Goal: Information Seeking & Learning: Learn about a topic

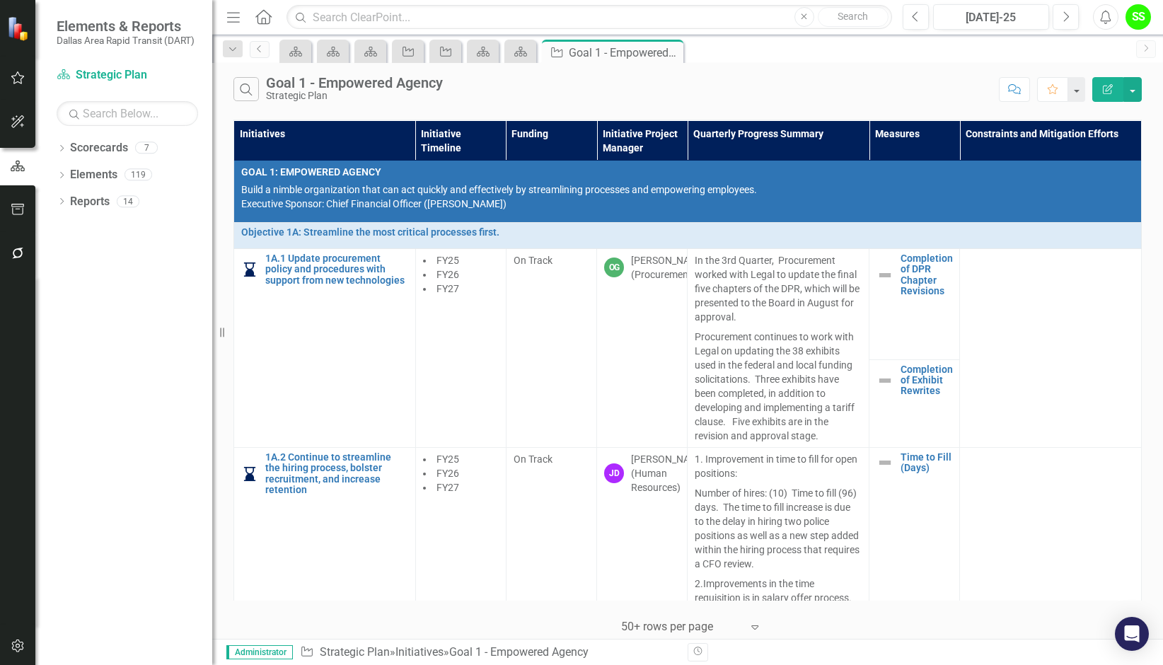
scroll to position [2509, 2]
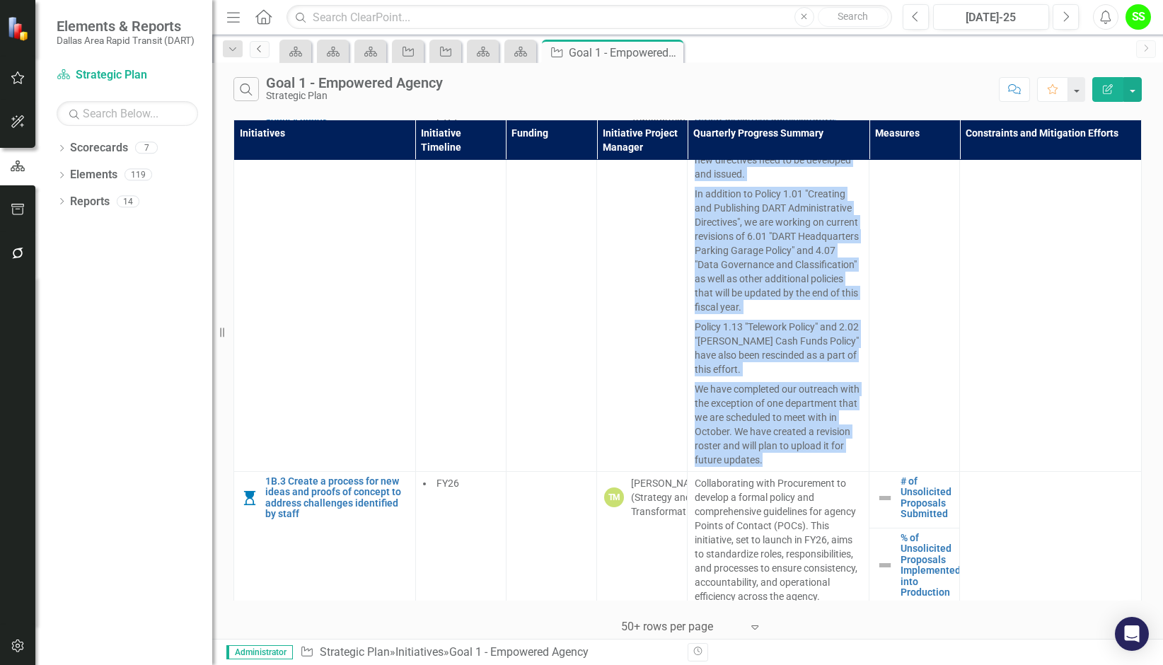
click at [255, 53] on link "Previous" at bounding box center [260, 49] width 20 height 17
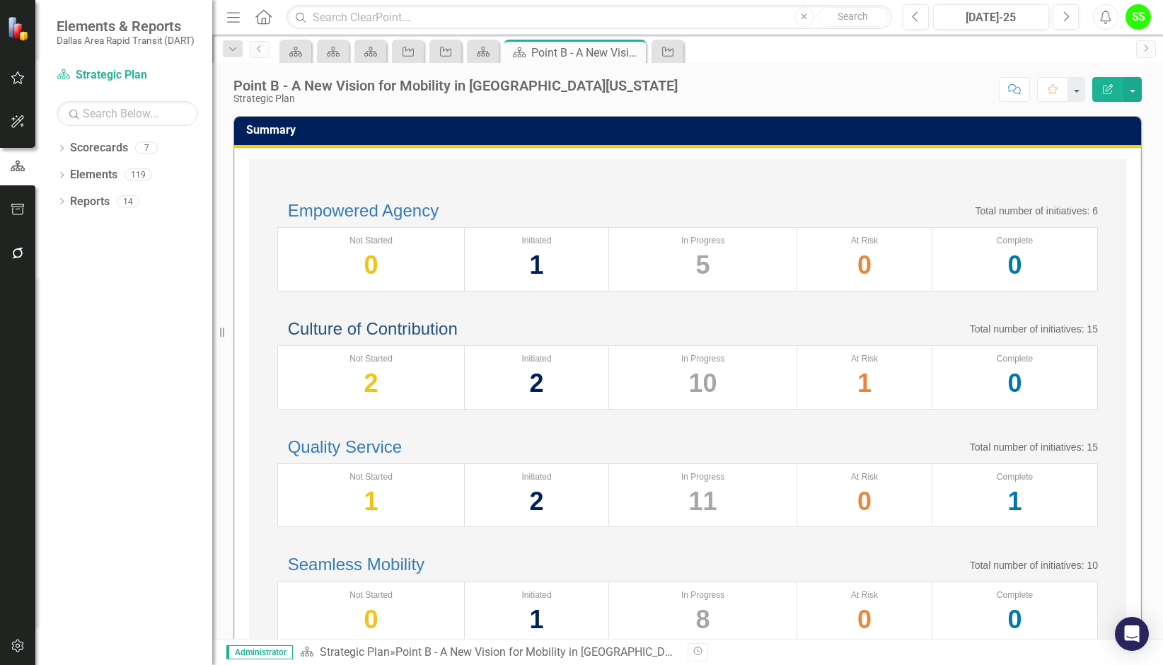
click at [422, 338] on link "Culture of Contribution" at bounding box center [373, 328] width 170 height 19
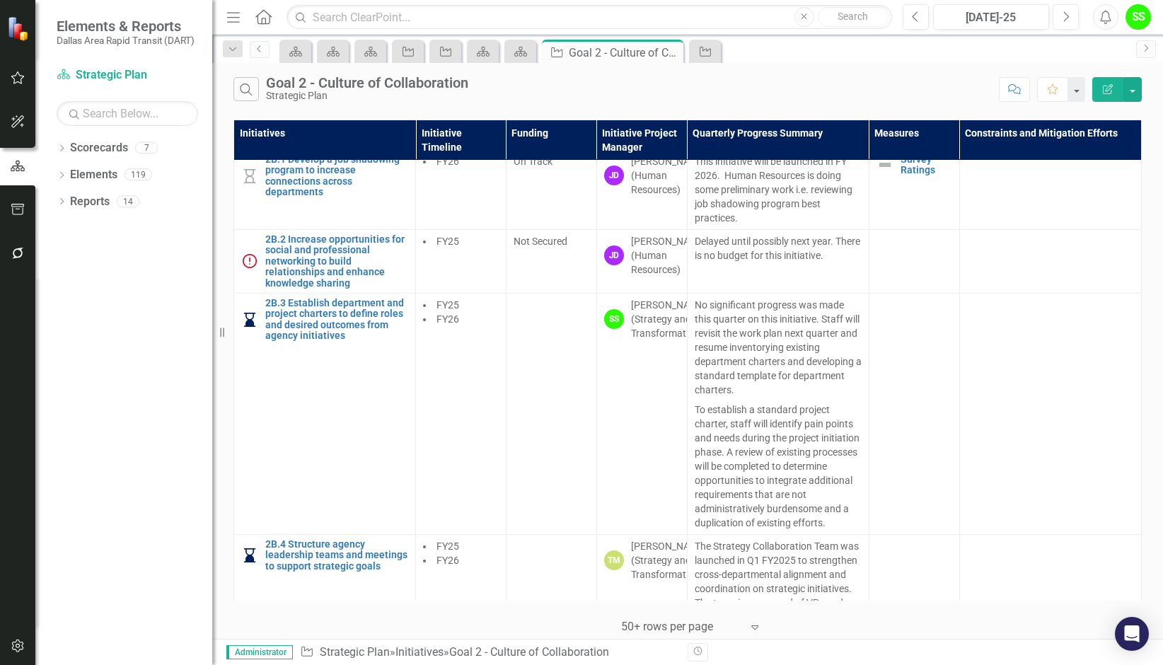
scroll to position [655, 0]
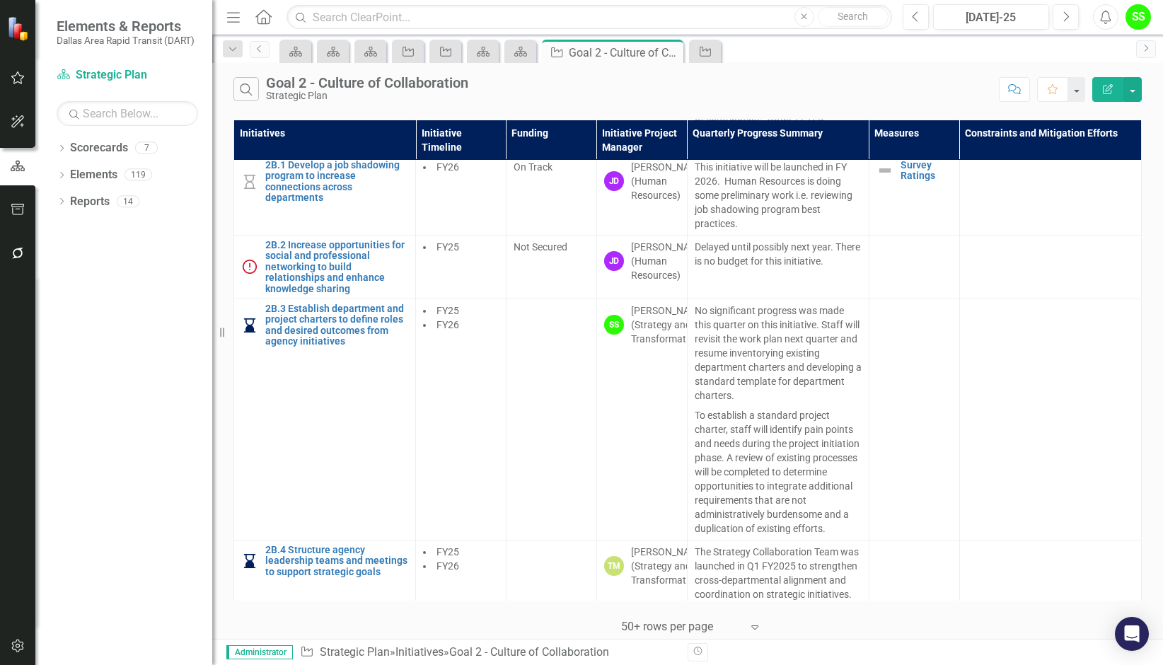
click at [893, 483] on td at bounding box center [914, 418] width 91 height 241
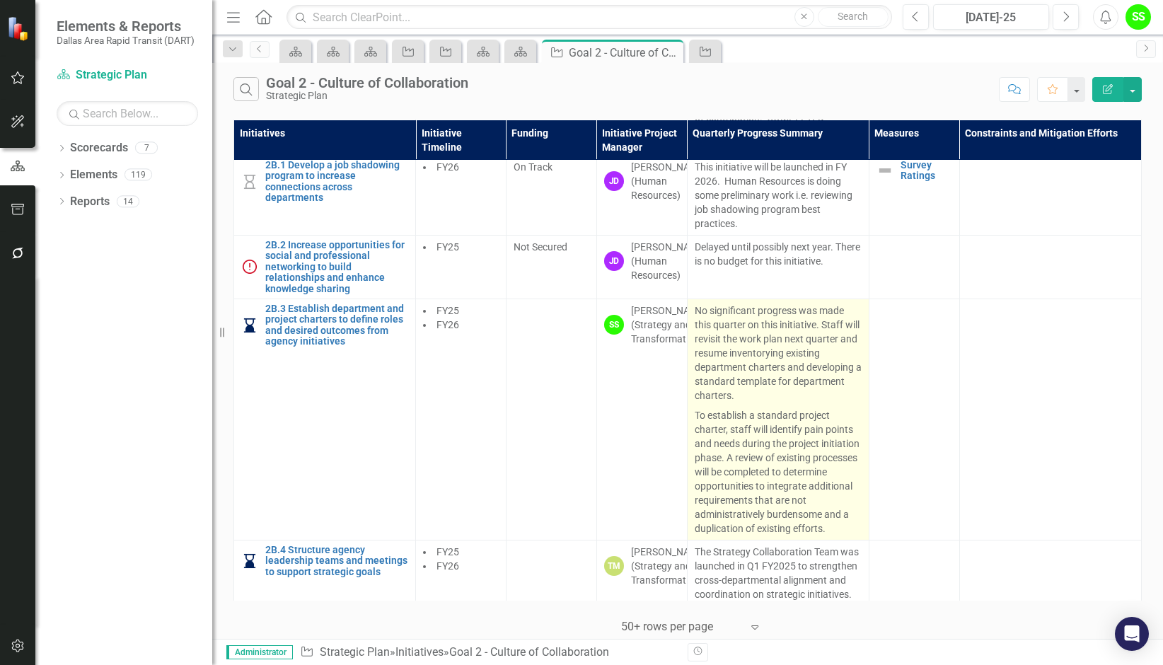
click at [695, 446] on p "To establish a standard project charter, staff will identify pain points and ne…" at bounding box center [778, 470] width 167 height 130
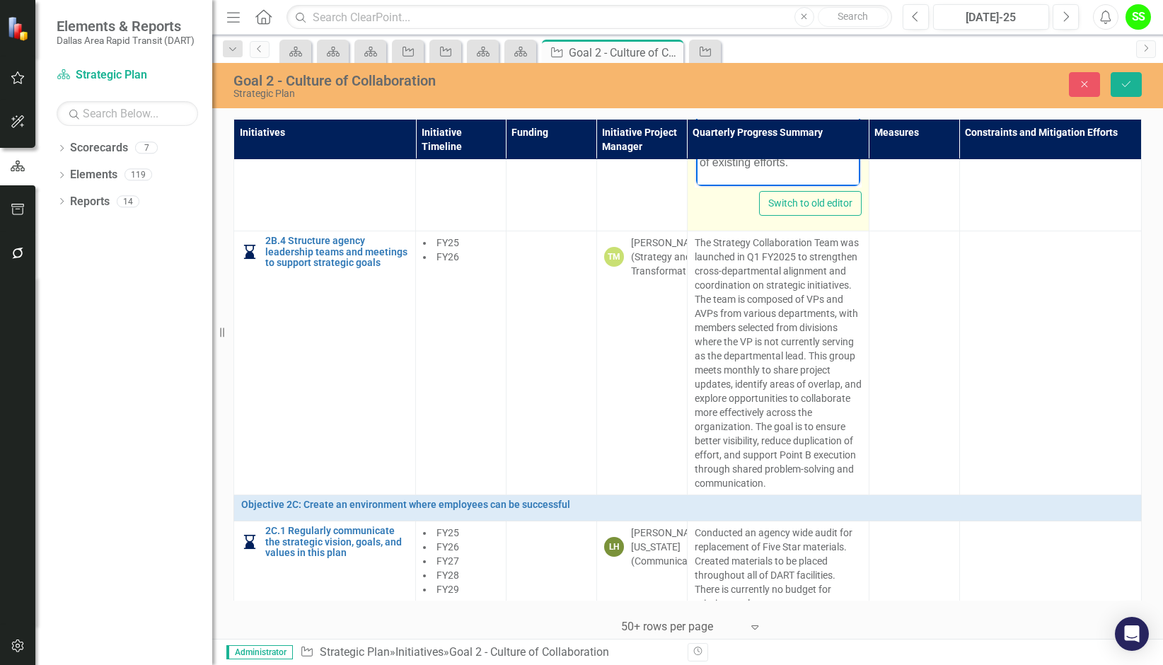
scroll to position [993, 0]
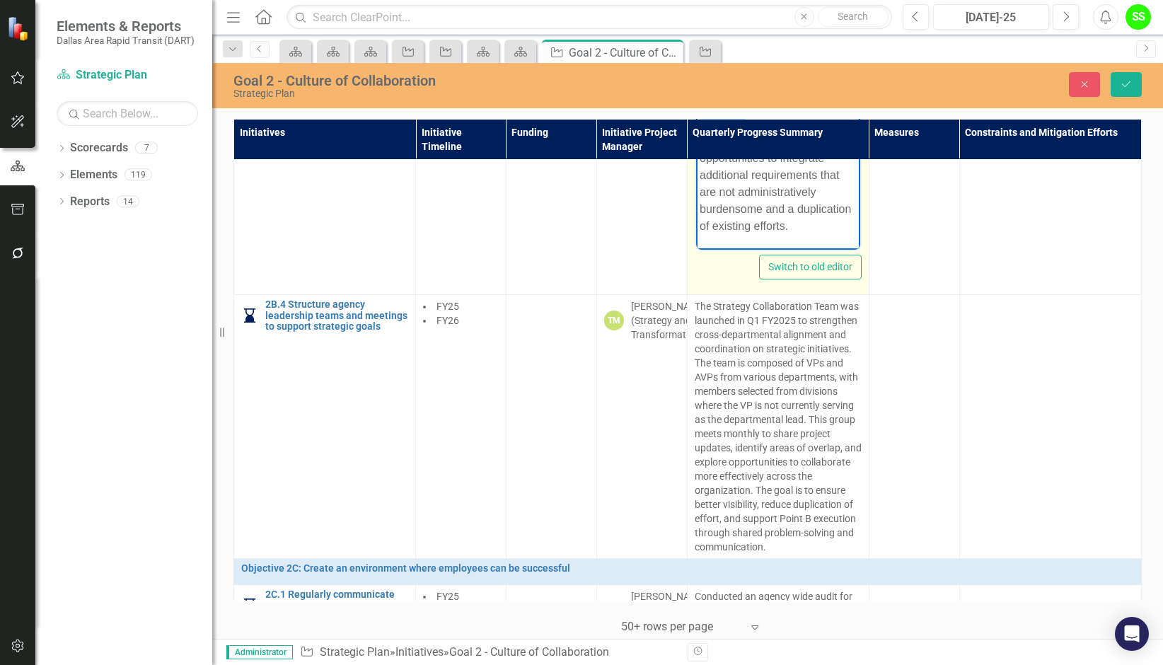
drag, startPoint x: 696, startPoint y: 179, endPoint x: 833, endPoint y: 226, distance: 145.2
click at [833, 226] on body "No significant progress was made this quarter on this initiative. Staff will re…" at bounding box center [777, 64] width 164 height 369
copy p "To establish a standard project charter, staff will identify pain points and ne…"
